Goal: Task Accomplishment & Management: Manage account settings

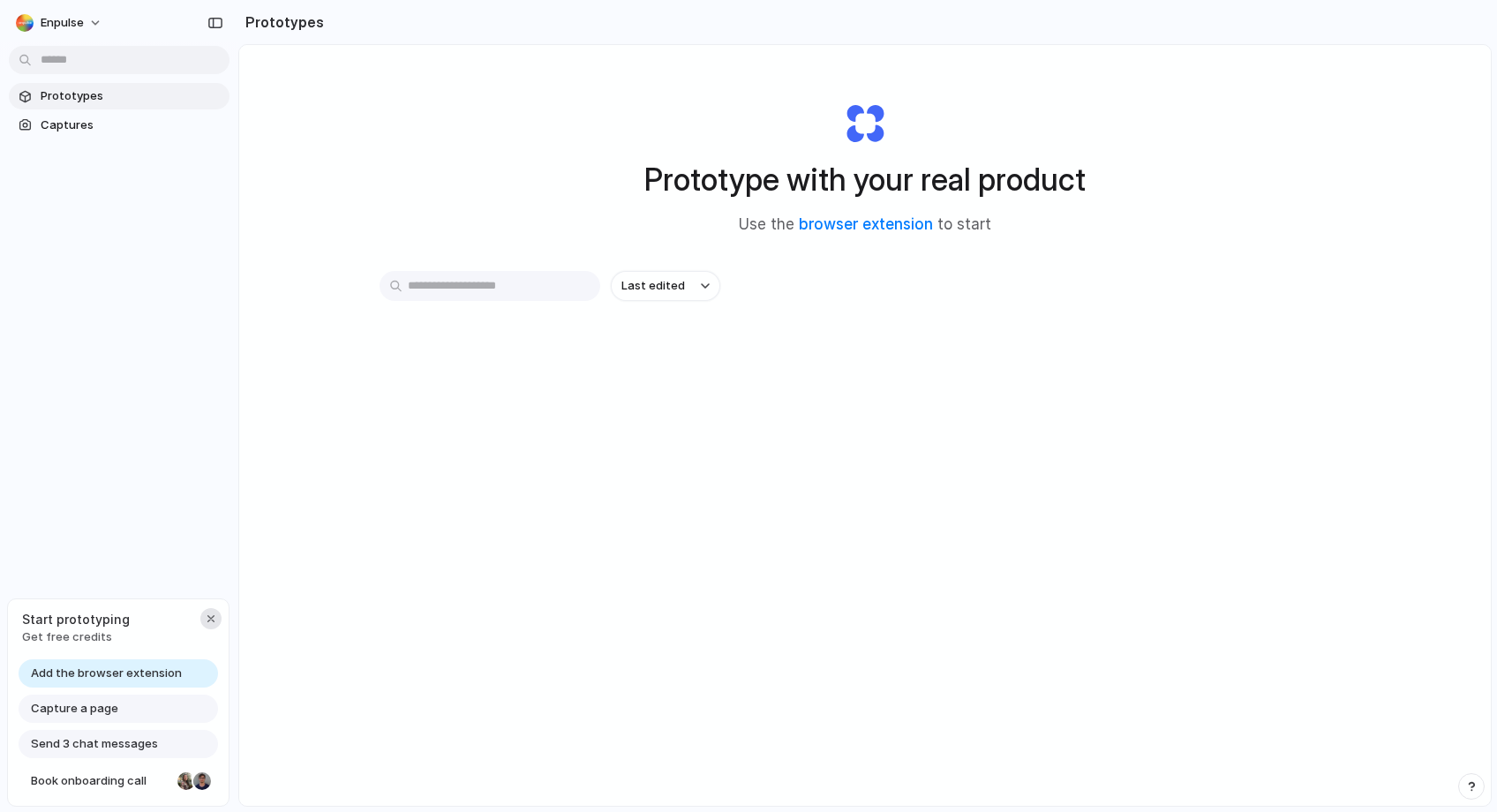
click at [215, 614] on div "button" at bounding box center [211, 618] width 14 height 14
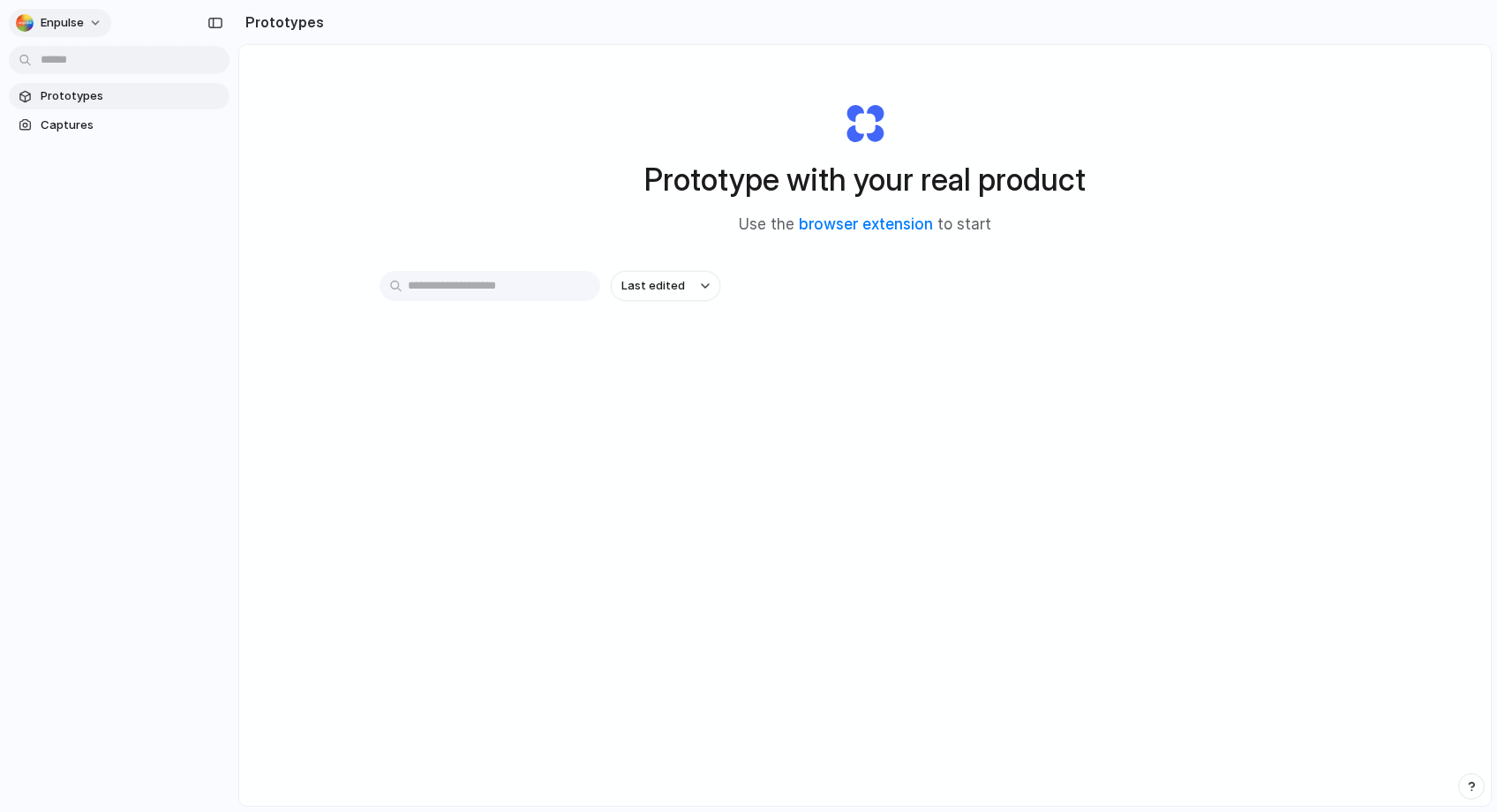
click at [96, 16] on button "Enpulse" at bounding box center [59, 22] width 103 height 28
click at [73, 22] on div "Settings Invite members Change theme Sign out" at bounding box center [748, 406] width 1497 height 812
click at [86, 23] on button "Enpulse" at bounding box center [59, 22] width 103 height 28
click at [80, 282] on div "Settings Invite members Change theme Sign out" at bounding box center [748, 406] width 1497 height 812
click at [75, 128] on span "Captures" at bounding box center [131, 125] width 182 height 17
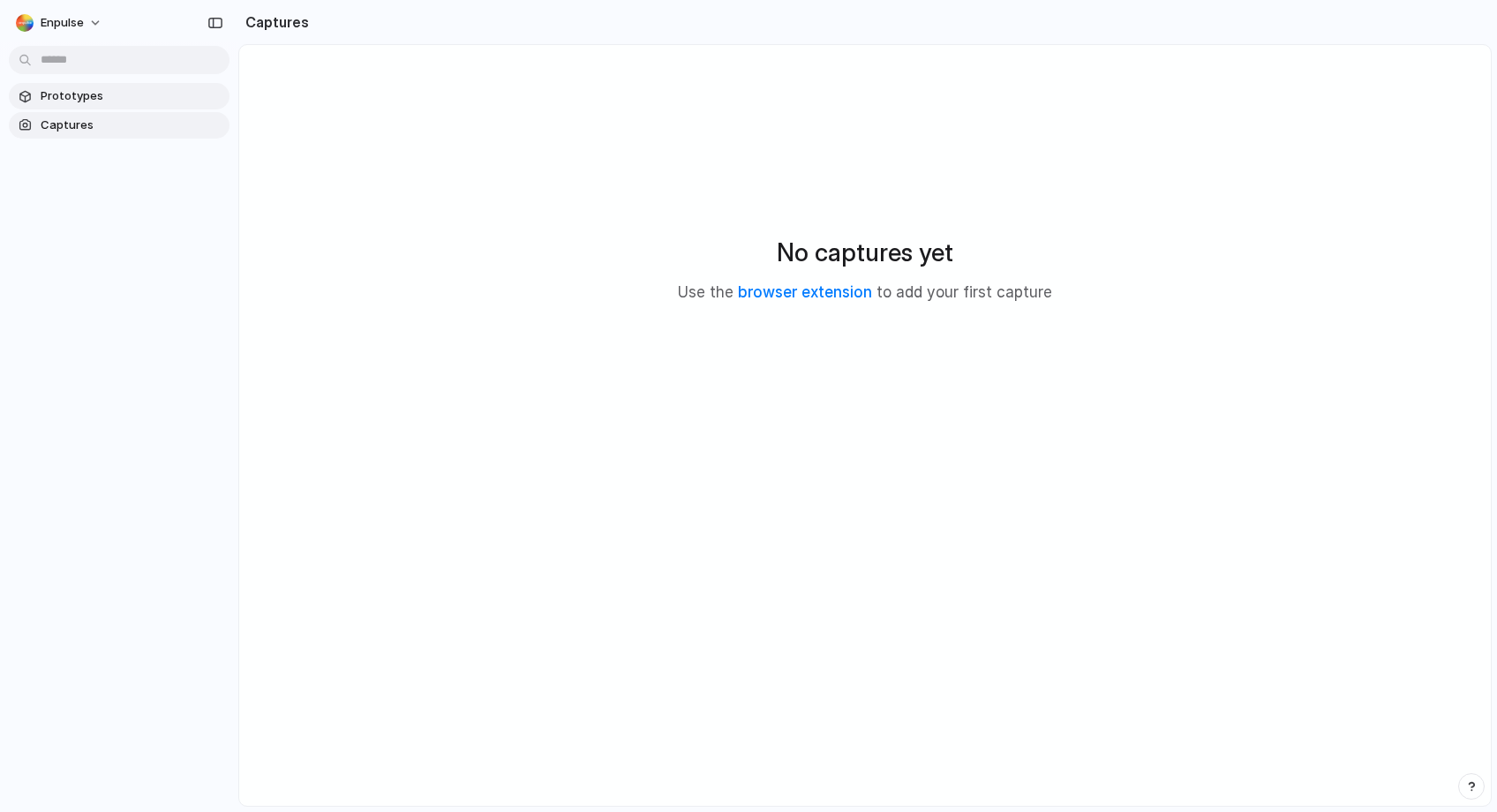
click at [82, 101] on span "Prototypes" at bounding box center [131, 96] width 182 height 17
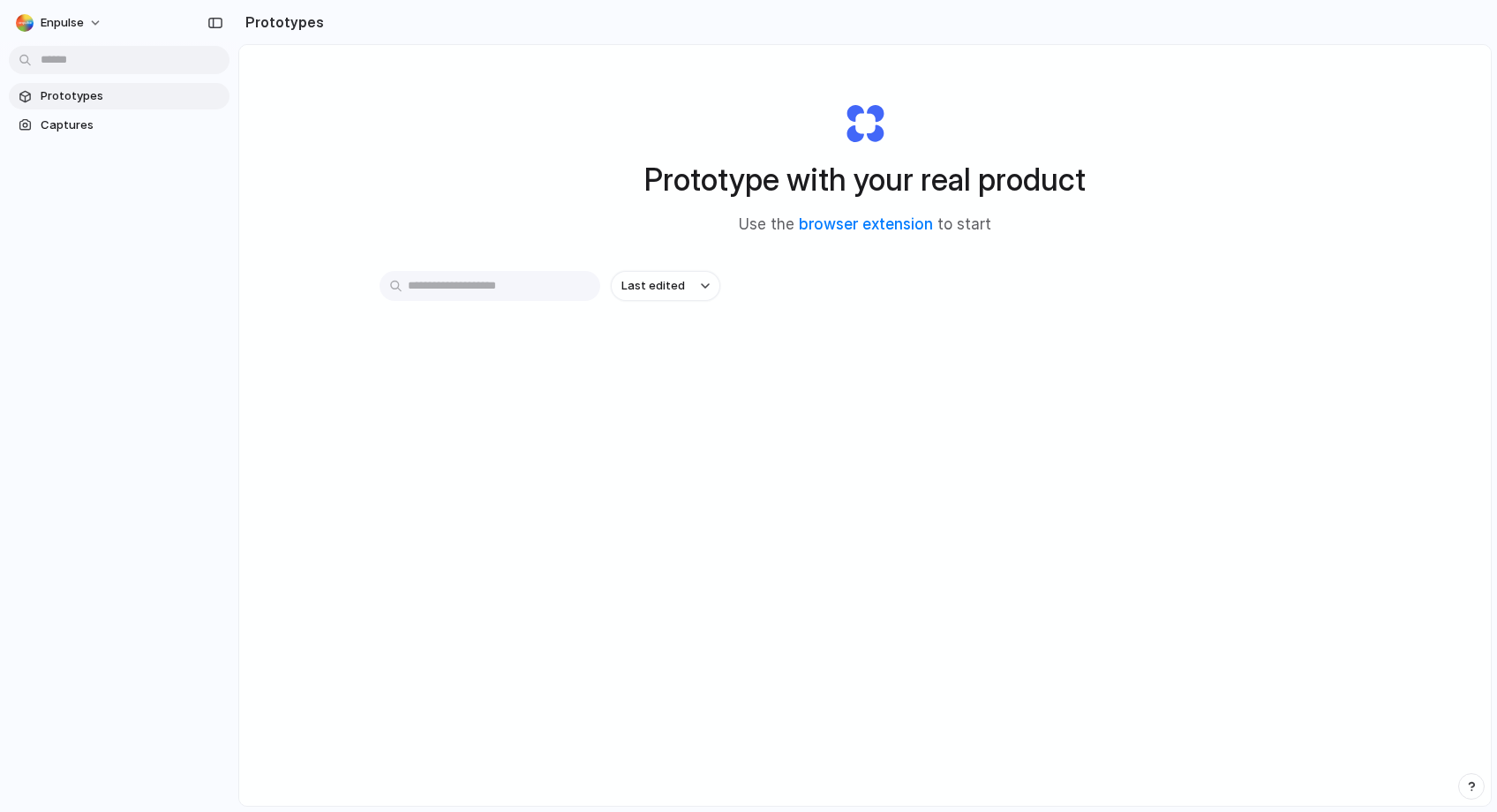
click at [274, 24] on h2 "Prototypes" at bounding box center [280, 22] width 85 height 21
click at [218, 21] on div "button" at bounding box center [215, 22] width 16 height 12
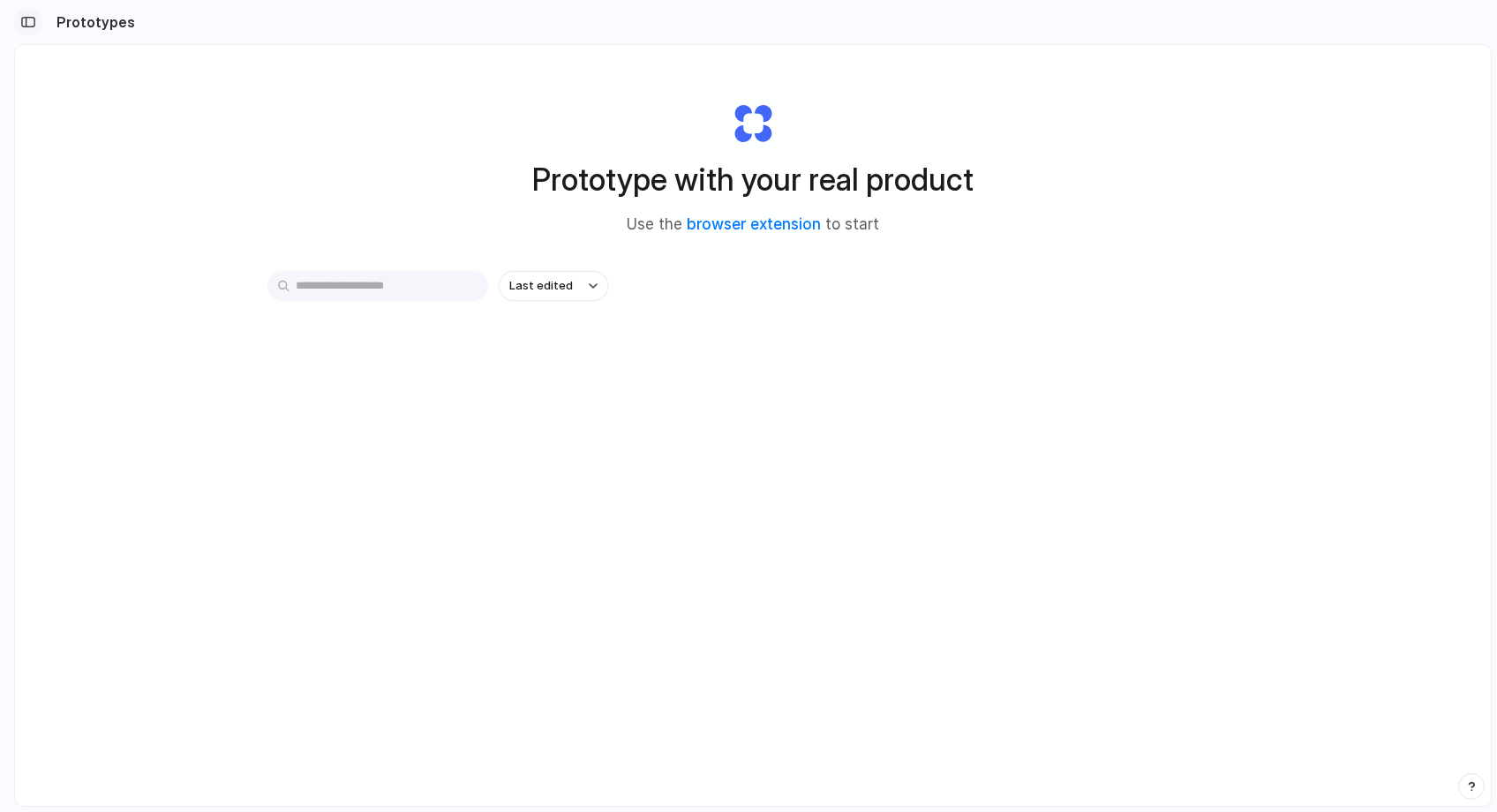
click at [35, 26] on div "button" at bounding box center [28, 22] width 16 height 12
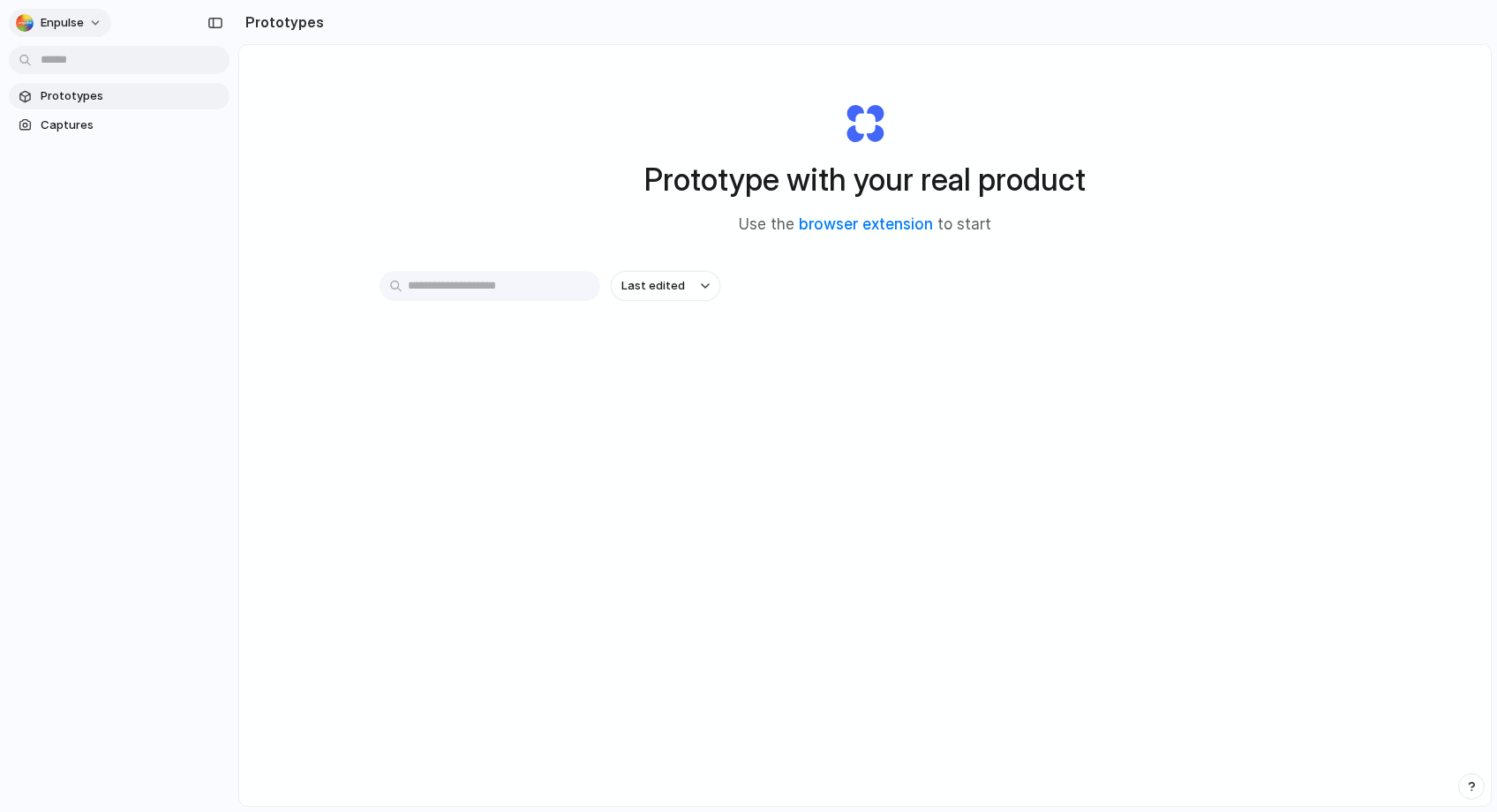
click at [28, 12] on button "Enpulse" at bounding box center [59, 22] width 103 height 28
click at [58, 88] on span "Invite members" at bounding box center [82, 91] width 84 height 17
